Goal: Task Accomplishment & Management: Use online tool/utility

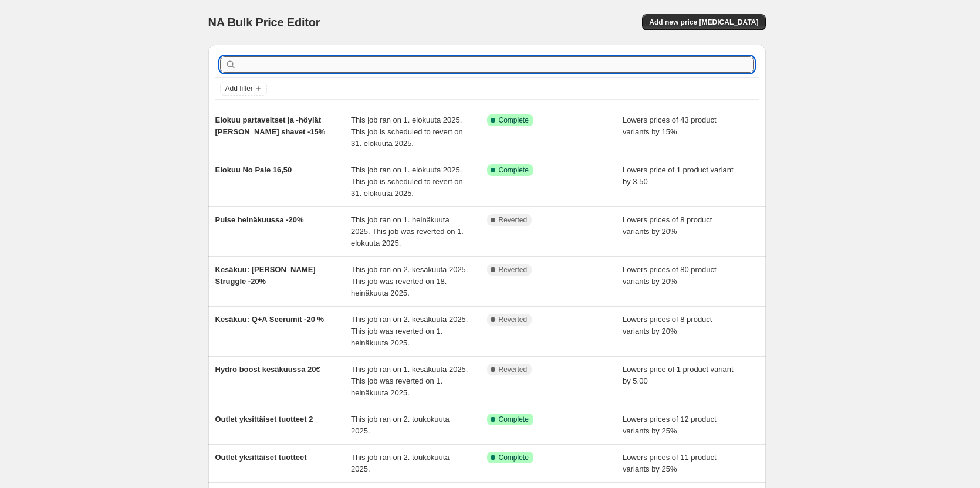
click at [412, 67] on input "text" at bounding box center [496, 64] width 515 height 16
type input "urban"
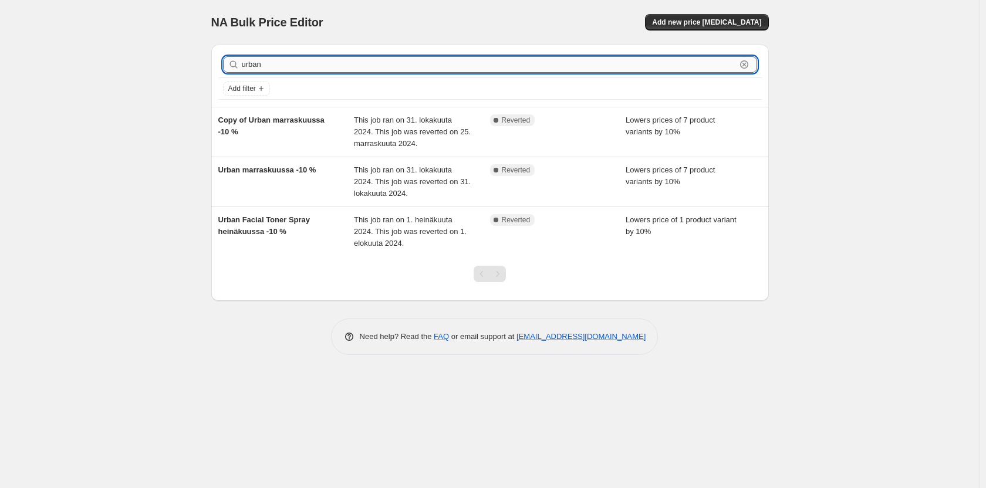
drag, startPoint x: 337, startPoint y: 70, endPoint x: 287, endPoint y: 62, distance: 50.6
click at [287, 62] on input "urban" at bounding box center [489, 64] width 494 height 16
type input "u"
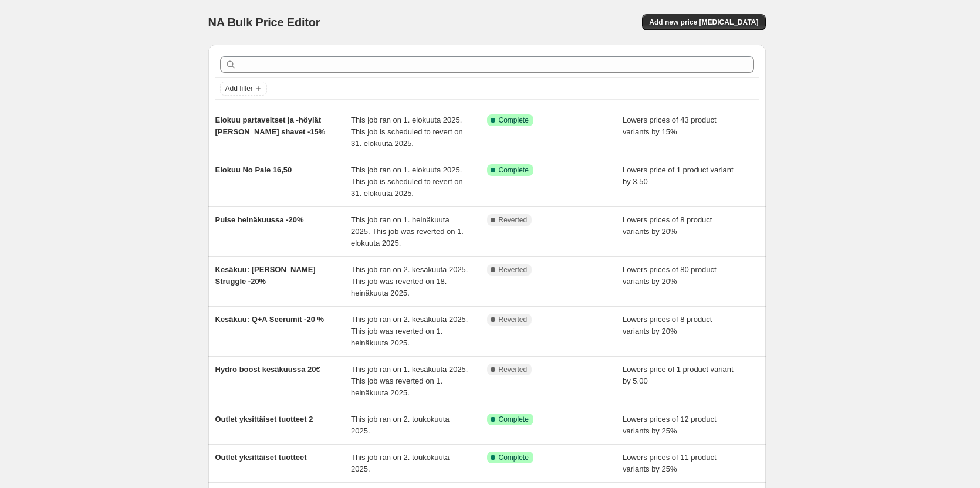
click at [733, 35] on div "NA Bulk Price Editor. This page is ready NA Bulk Price Editor Add new price cha…" at bounding box center [486, 22] width 557 height 45
click at [731, 29] on button "Add new price change job" at bounding box center [703, 22] width 123 height 16
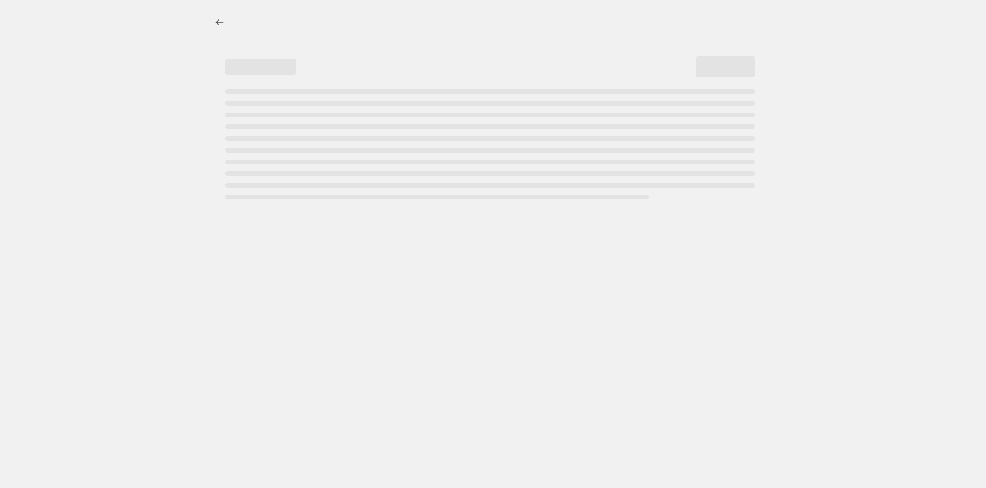
select select "percentage"
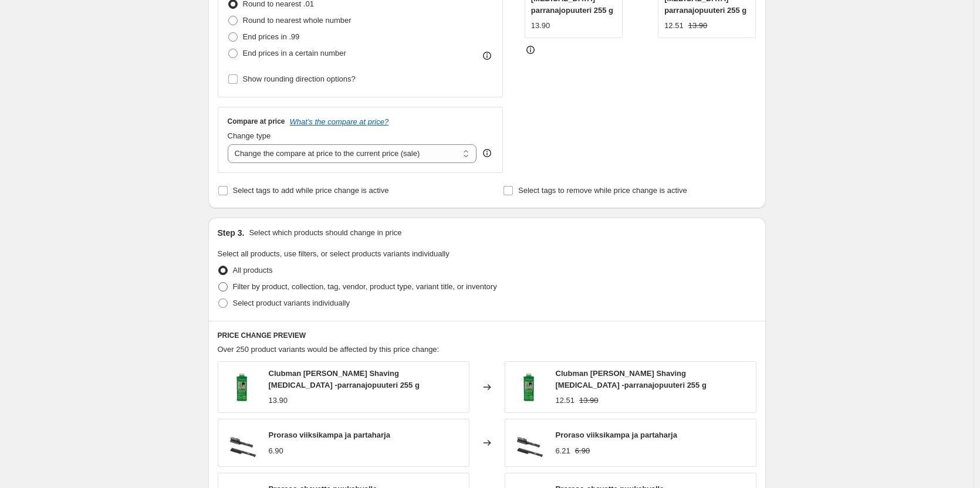
scroll to position [243, 0]
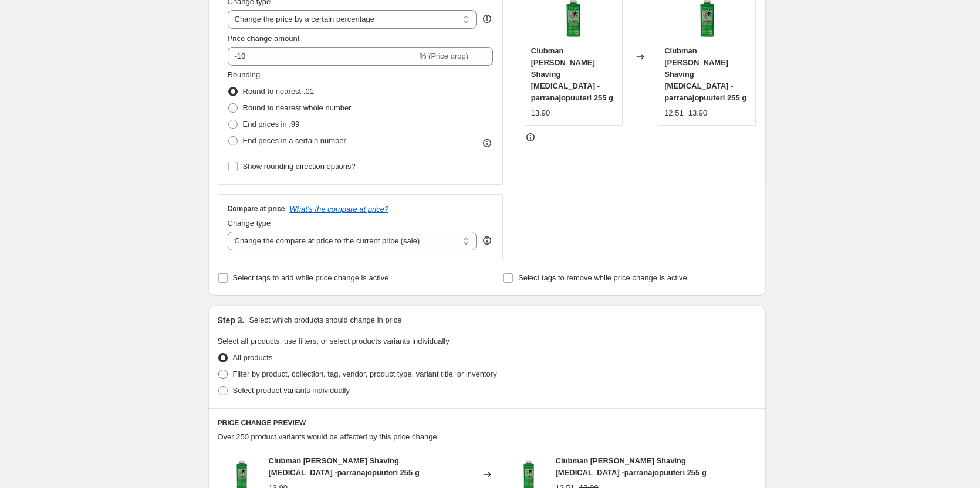
click at [337, 290] on div "Step 2. Select how the prices should change Use bulk price change rules Set pro…" at bounding box center [486, 90] width 557 height 412
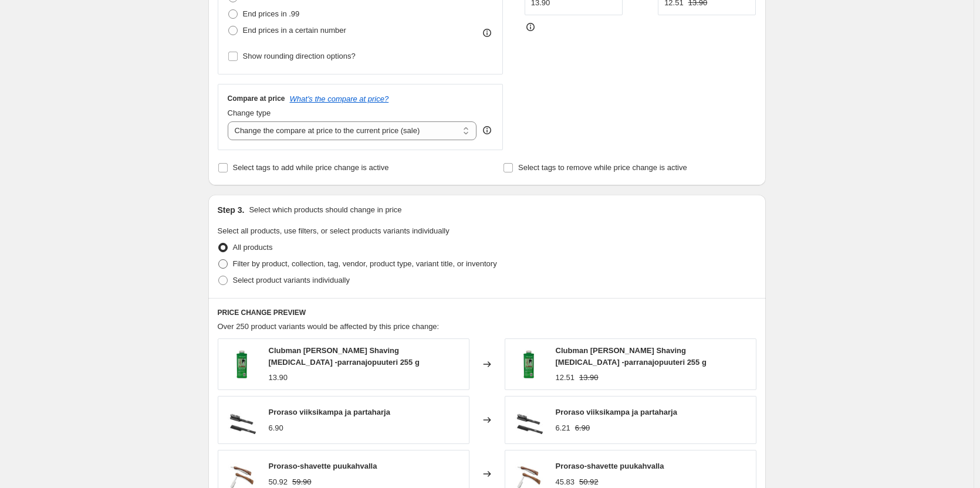
scroll to position [354, 0]
click at [303, 279] on span "Select product variants individually" at bounding box center [291, 279] width 117 height 9
click at [219, 276] on input "Select product variants individually" at bounding box center [218, 275] width 1 height 1
radio input "true"
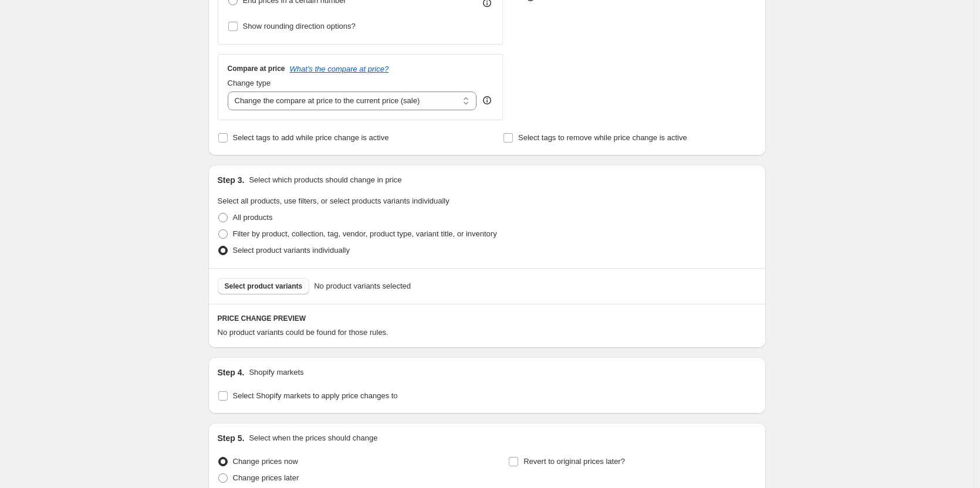
scroll to position [384, 0]
click at [279, 285] on span "Select product variants" at bounding box center [264, 285] width 78 height 9
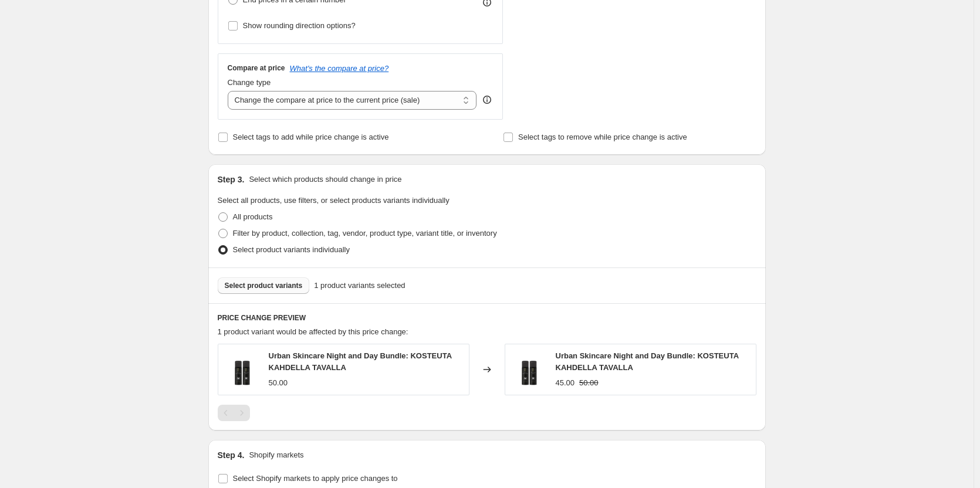
click at [319, 246] on span "Select product variants individually" at bounding box center [291, 249] width 117 height 9
click at [219, 246] on input "Select product variants individually" at bounding box center [218, 245] width 1 height 1
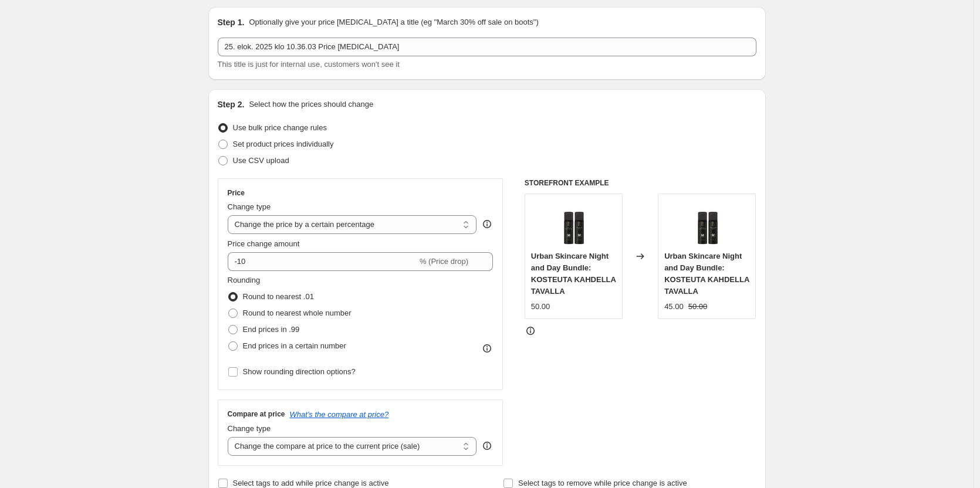
scroll to position [0, 0]
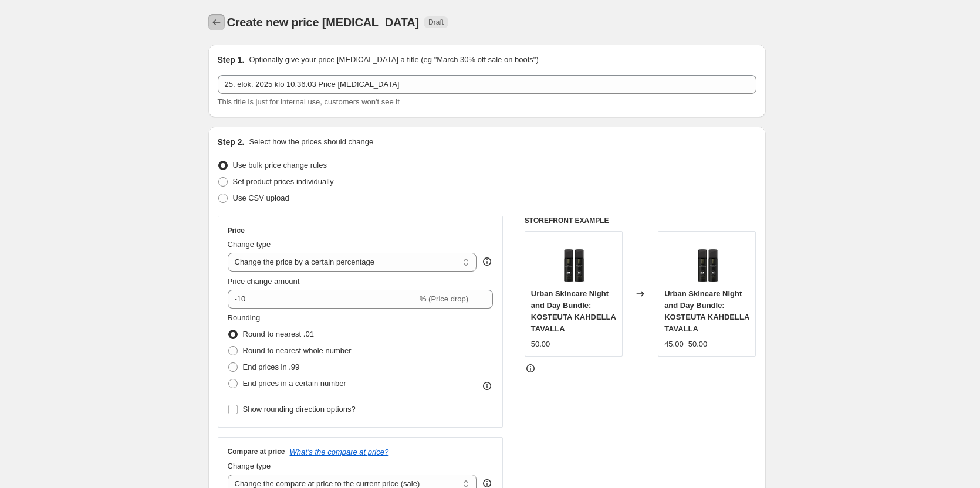
click at [219, 22] on icon "Price change jobs" at bounding box center [217, 22] width 12 height 12
